Goal: Check status: Check status

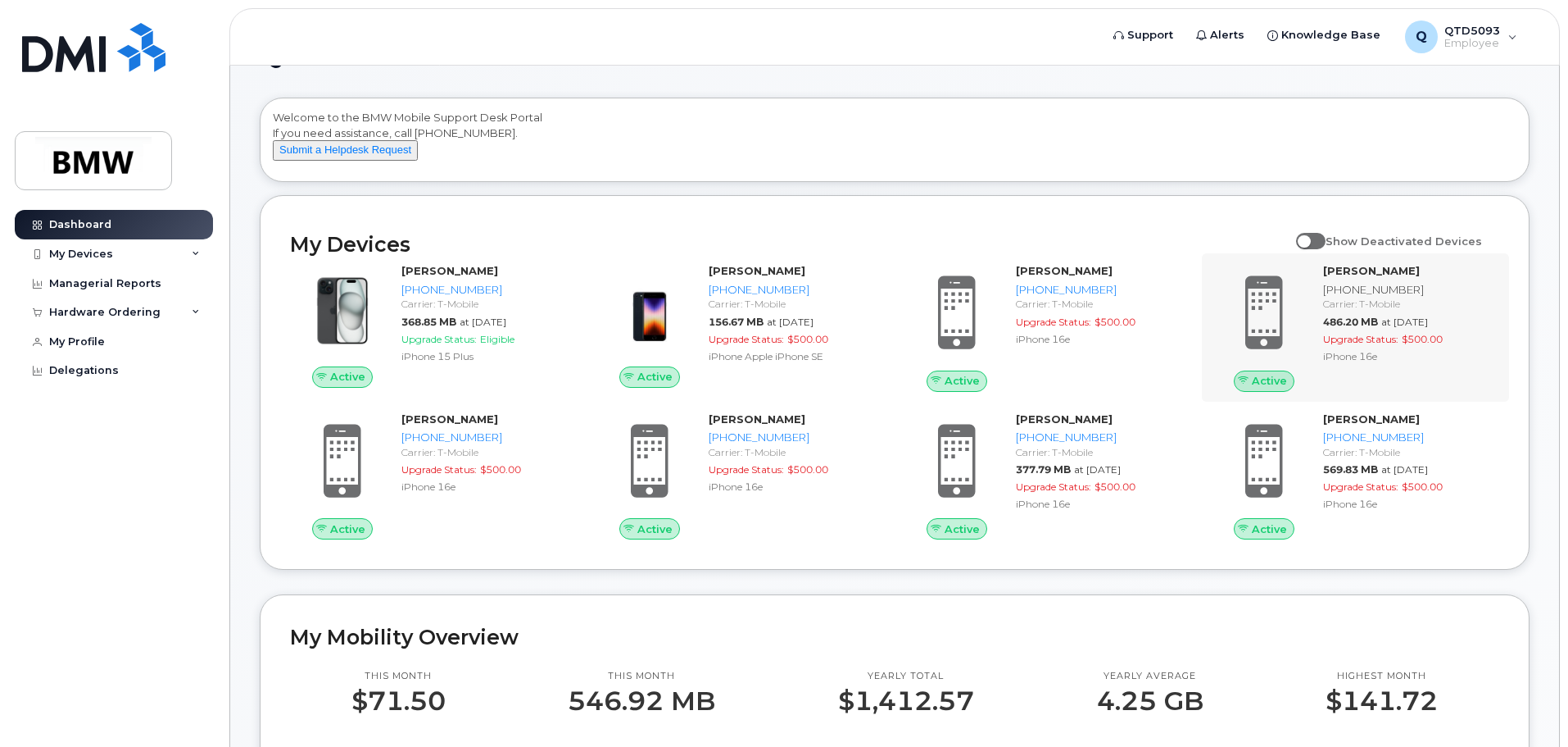
scroll to position [82, 0]
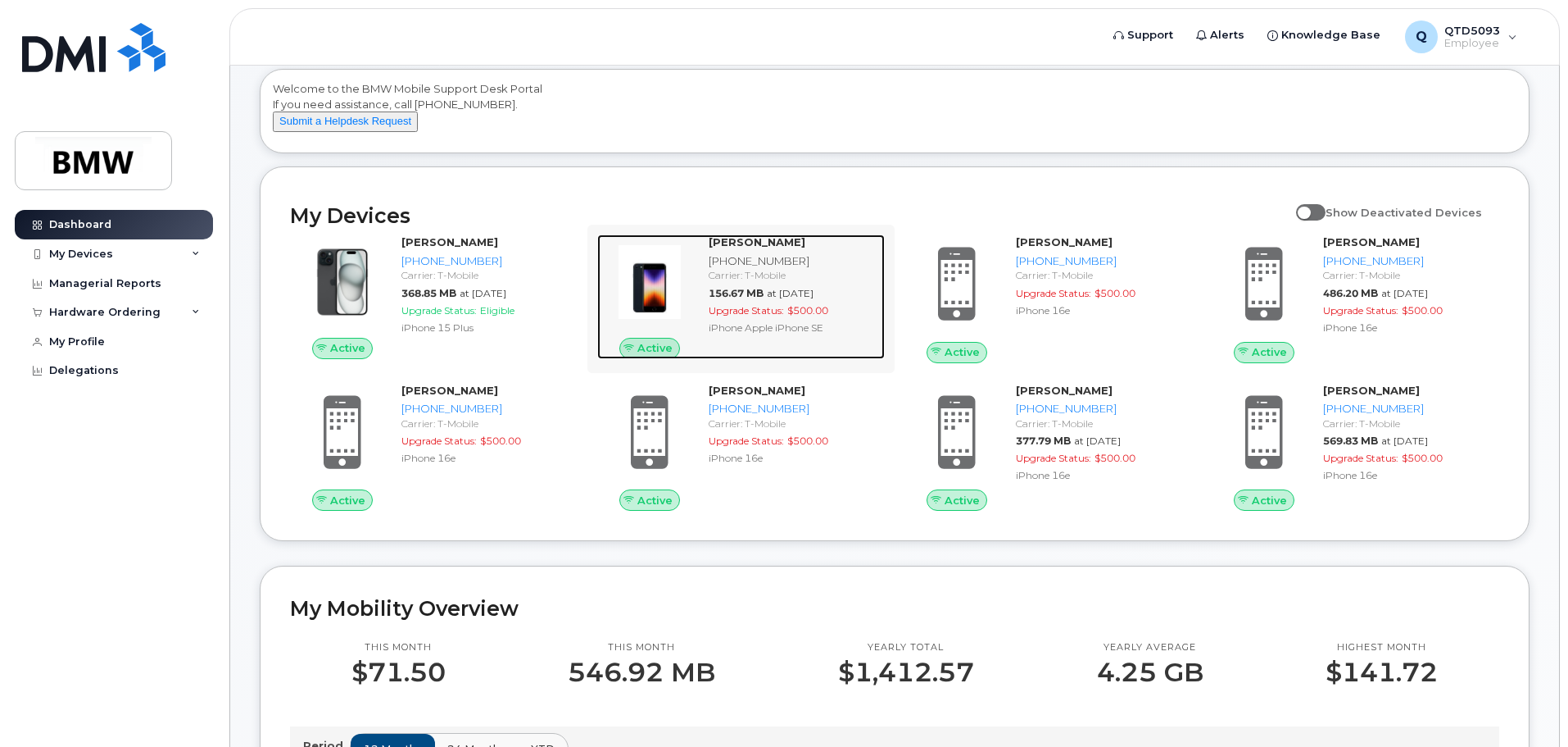
click at [831, 282] on div "Carrier: T-Mobile" at bounding box center [793, 275] width 170 height 14
